Goal: Navigation & Orientation: Understand site structure

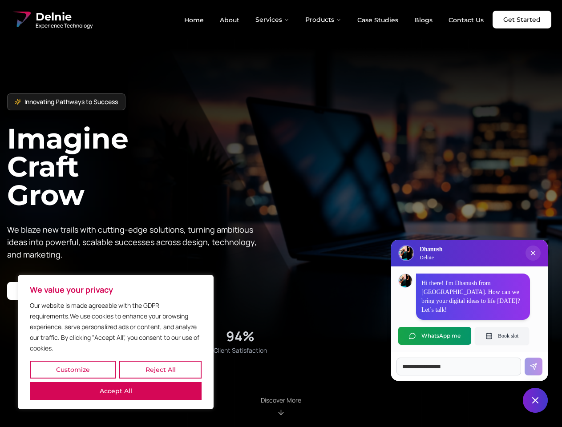
click at [72, 370] on button "Customize" at bounding box center [73, 370] width 86 height 18
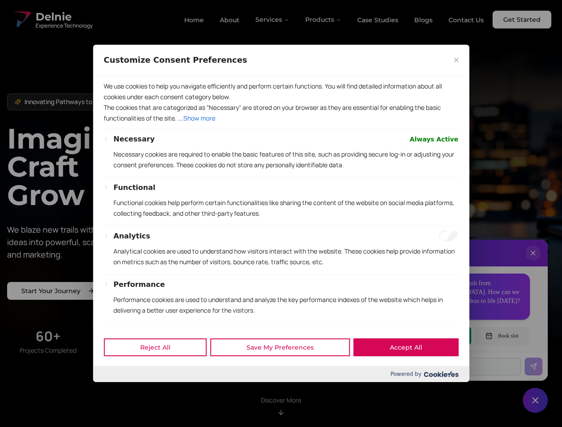
click at [160, 370] on div at bounding box center [281, 213] width 562 height 427
click at [116, 102] on p "We use cookies to help you navigate efficiently and perform certain functions. …" at bounding box center [281, 91] width 354 height 21
click at [281, 177] on div "Necessary Always Active Necessary cookies are required to enable the basic feat…" at bounding box center [285, 156] width 345 height 44
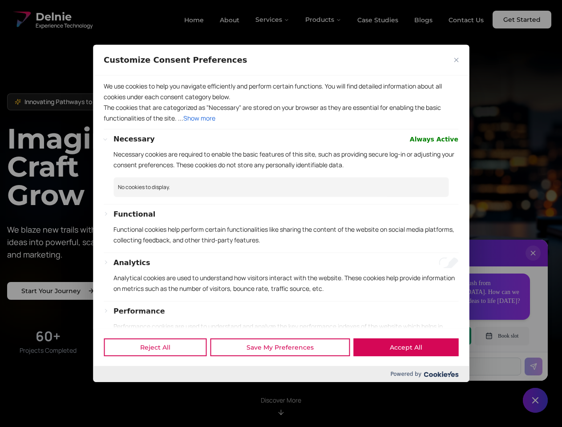
click at [273, 20] on div at bounding box center [281, 213] width 562 height 427
click at [323, 20] on div at bounding box center [281, 213] width 562 height 427
click at [533, 262] on div at bounding box center [281, 213] width 562 height 427
click at [434, 336] on div "Reject All Save My Preferences Accept All" at bounding box center [281, 347] width 376 height 38
click at [502, 336] on div at bounding box center [281, 213] width 562 height 427
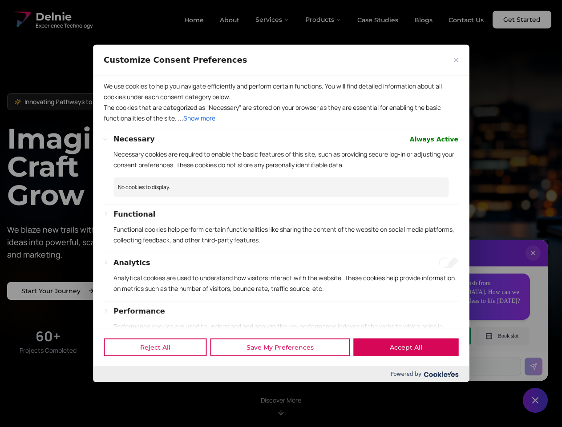
click at [535, 400] on div at bounding box center [281, 213] width 562 height 427
